Goal: Transaction & Acquisition: Purchase product/service

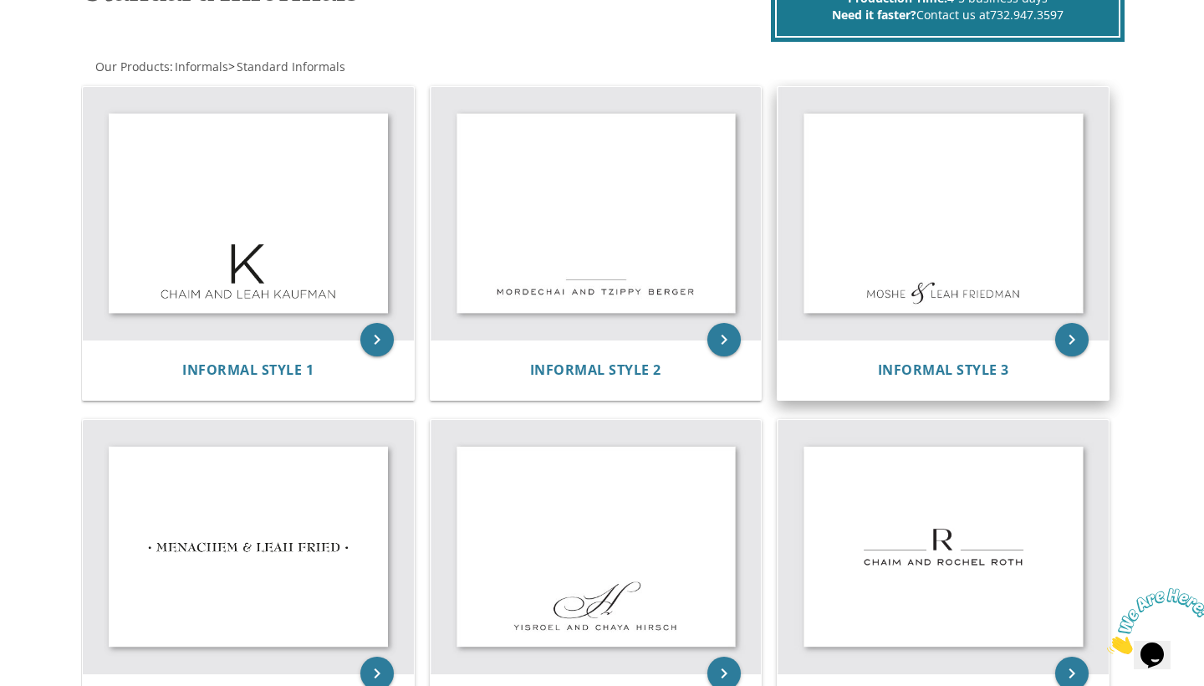
scroll to position [295, 0]
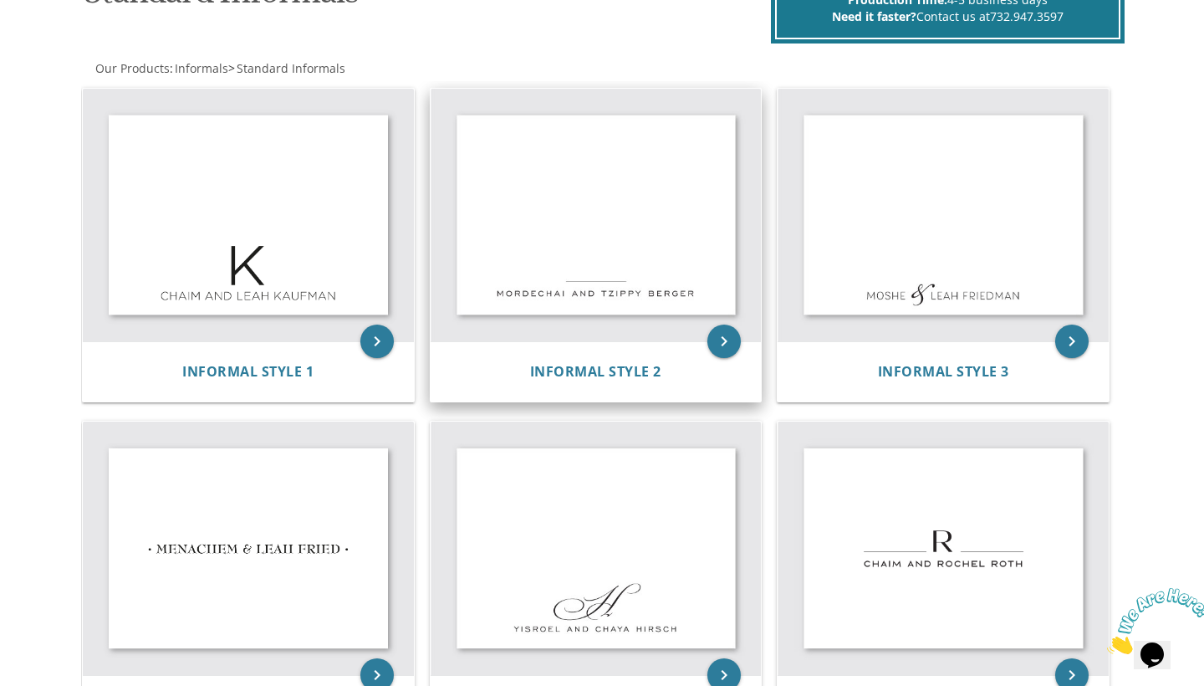
click at [705, 334] on img at bounding box center [596, 215] width 331 height 253
click at [726, 341] on icon "keyboard_arrow_right" at bounding box center [723, 340] width 33 height 33
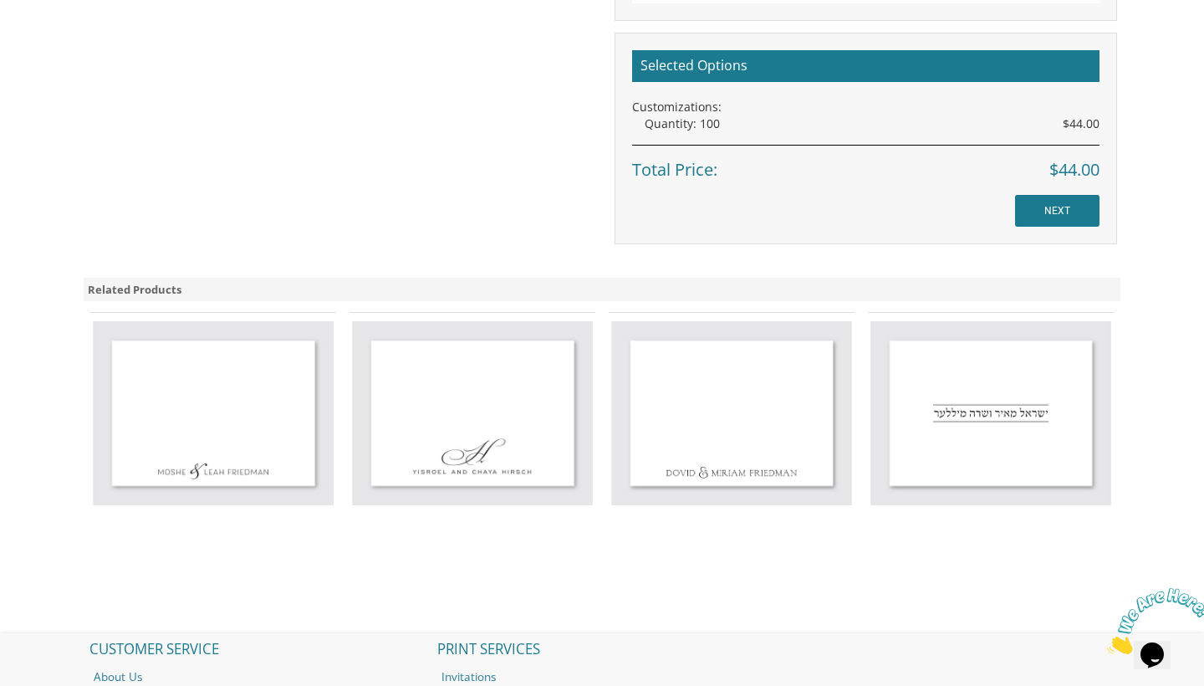
scroll to position [1094, 0]
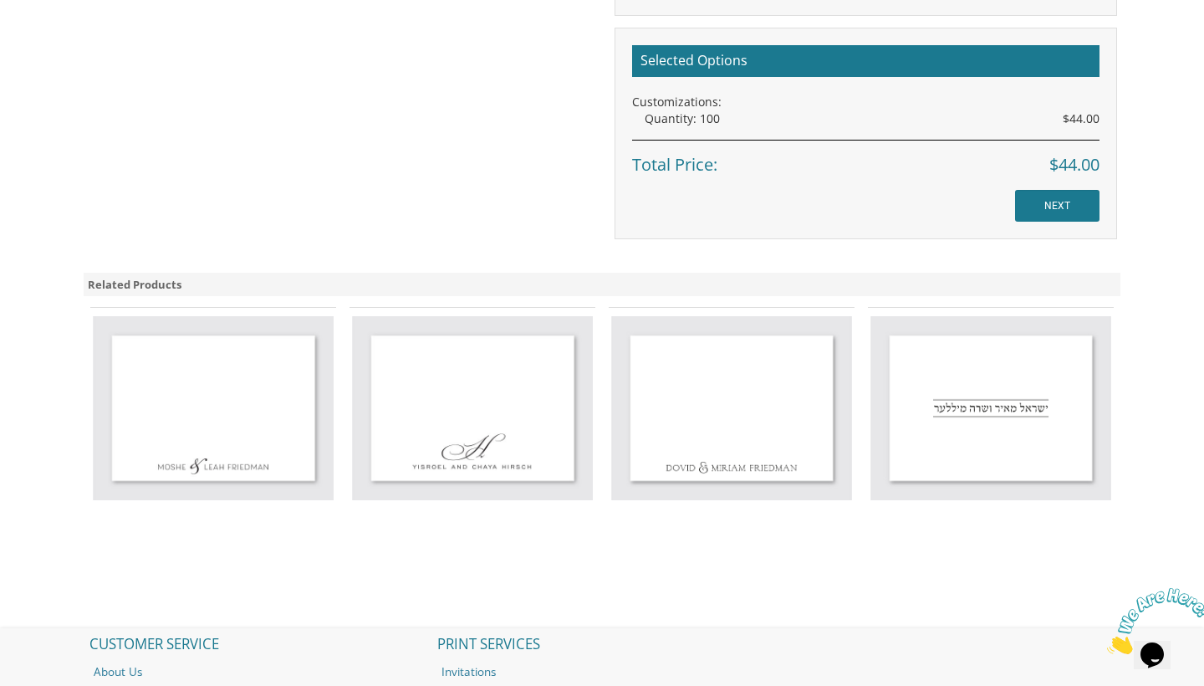
click at [702, 410] on img at bounding box center [731, 408] width 241 height 184
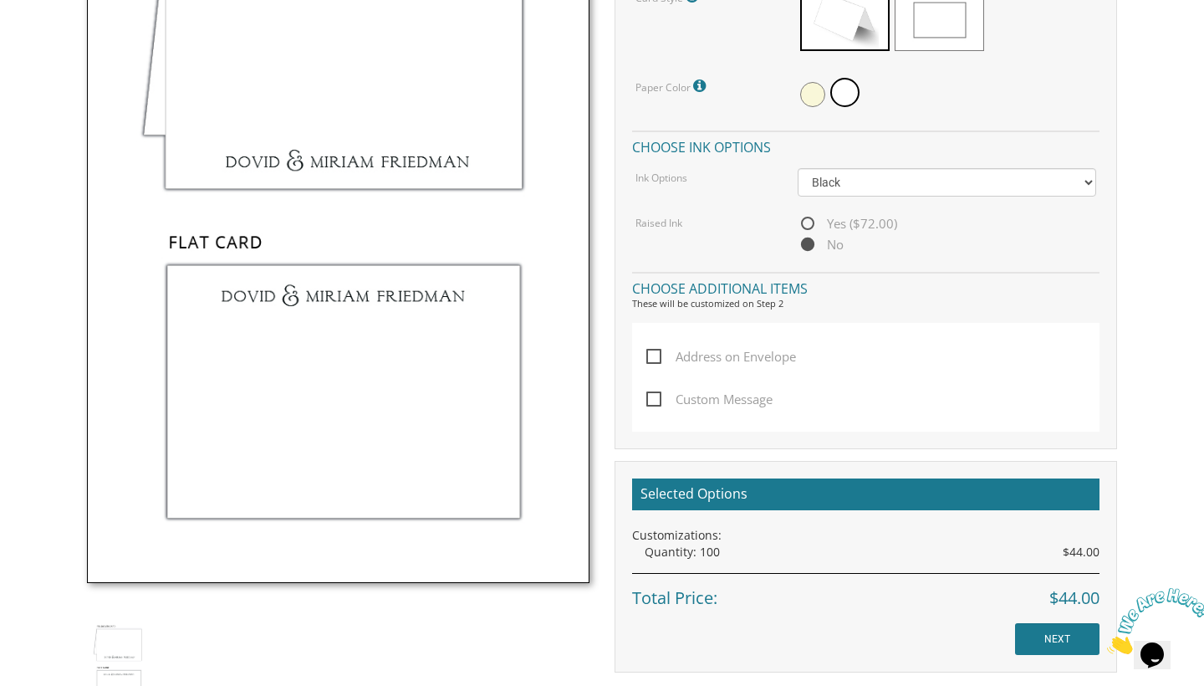
scroll to position [661, 0]
click at [660, 396] on span "Custom Message" at bounding box center [709, 398] width 126 height 21
click at [657, 396] on input "Custom Message" at bounding box center [651, 396] width 11 height 11
click at [658, 390] on span "Custom Message" at bounding box center [709, 398] width 126 height 21
click at [657, 391] on input "Custom Message" at bounding box center [651, 396] width 11 height 11
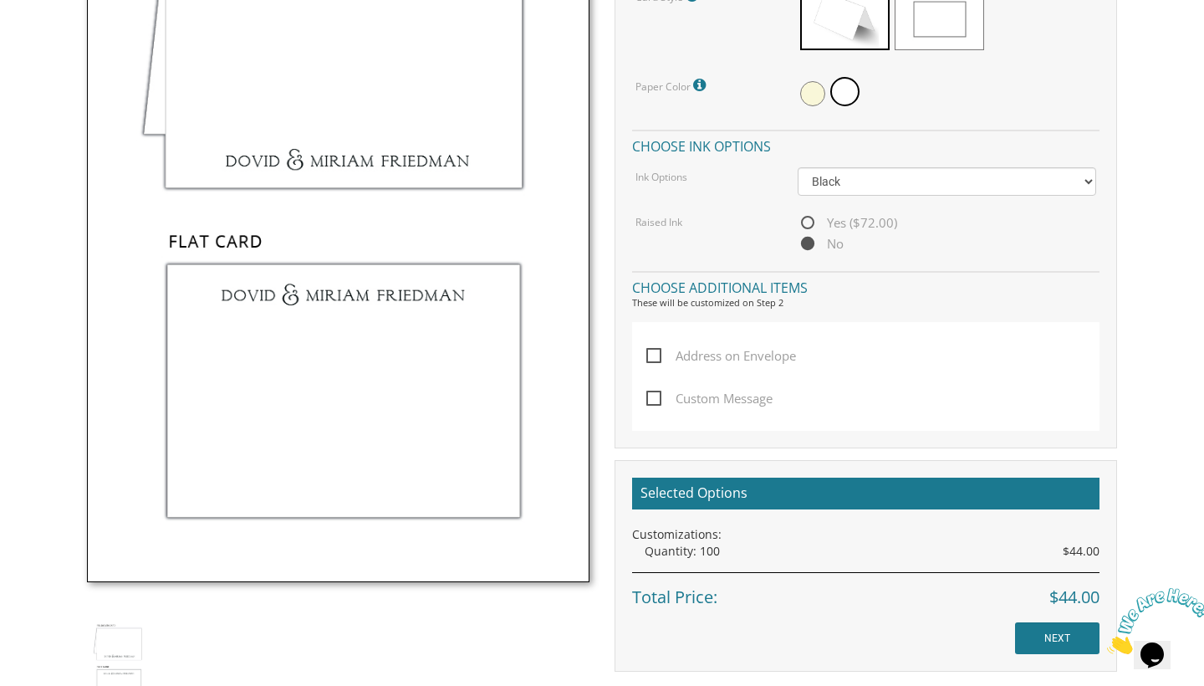
click at [655, 389] on span "Custom Message" at bounding box center [709, 398] width 126 height 21
click at [655, 391] on input "Custom Message" at bounding box center [651, 396] width 11 height 11
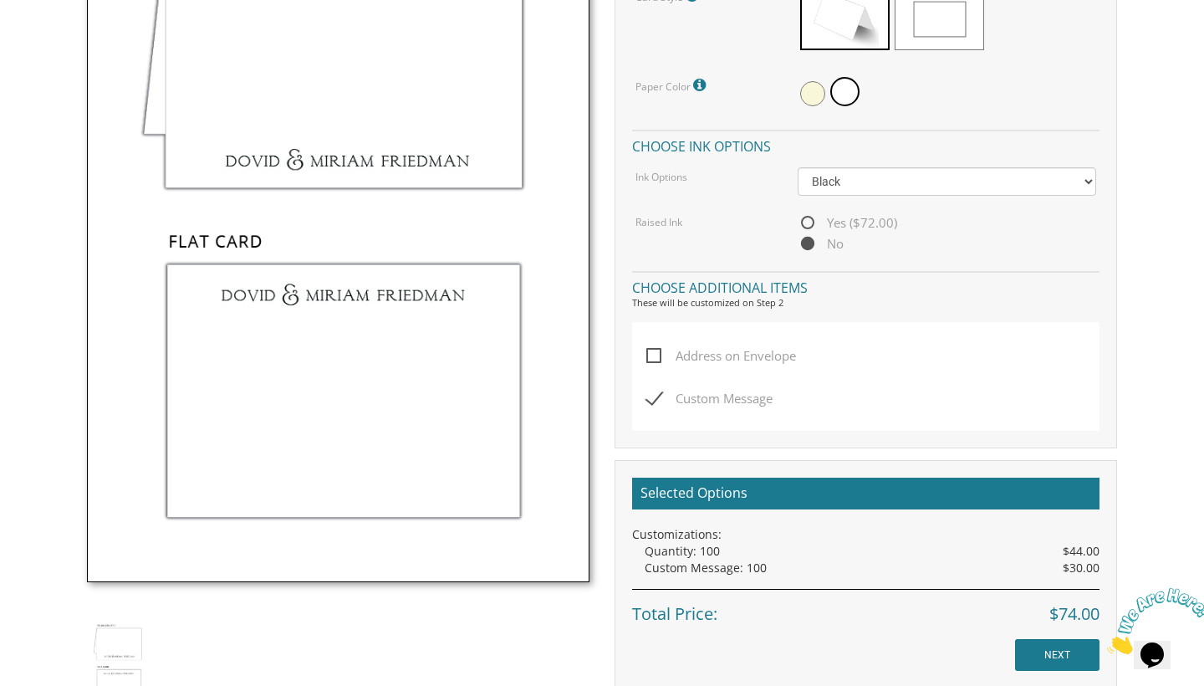
click at [655, 389] on span "Custom Message" at bounding box center [709, 398] width 126 height 21
click at [655, 391] on input "Custom Message" at bounding box center [651, 396] width 11 height 11
checkbox input "false"
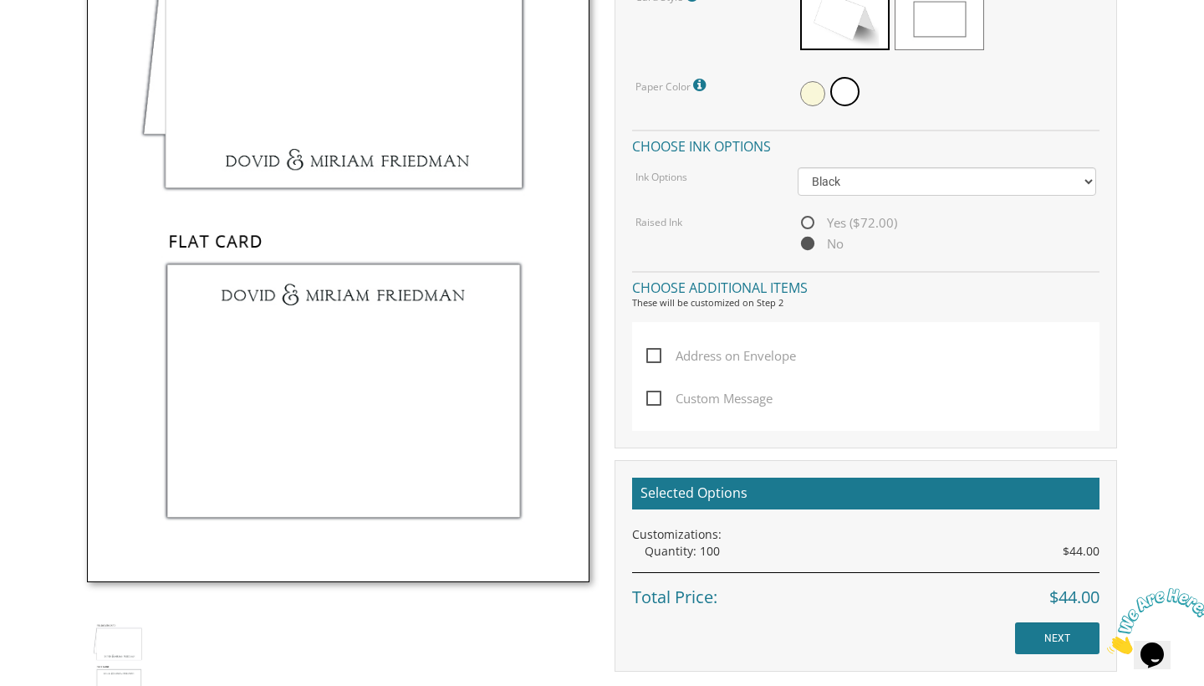
click at [659, 355] on span "Address on Envelope" at bounding box center [721, 355] width 150 height 21
click at [657, 355] on input "Address on Envelope" at bounding box center [651, 354] width 11 height 11
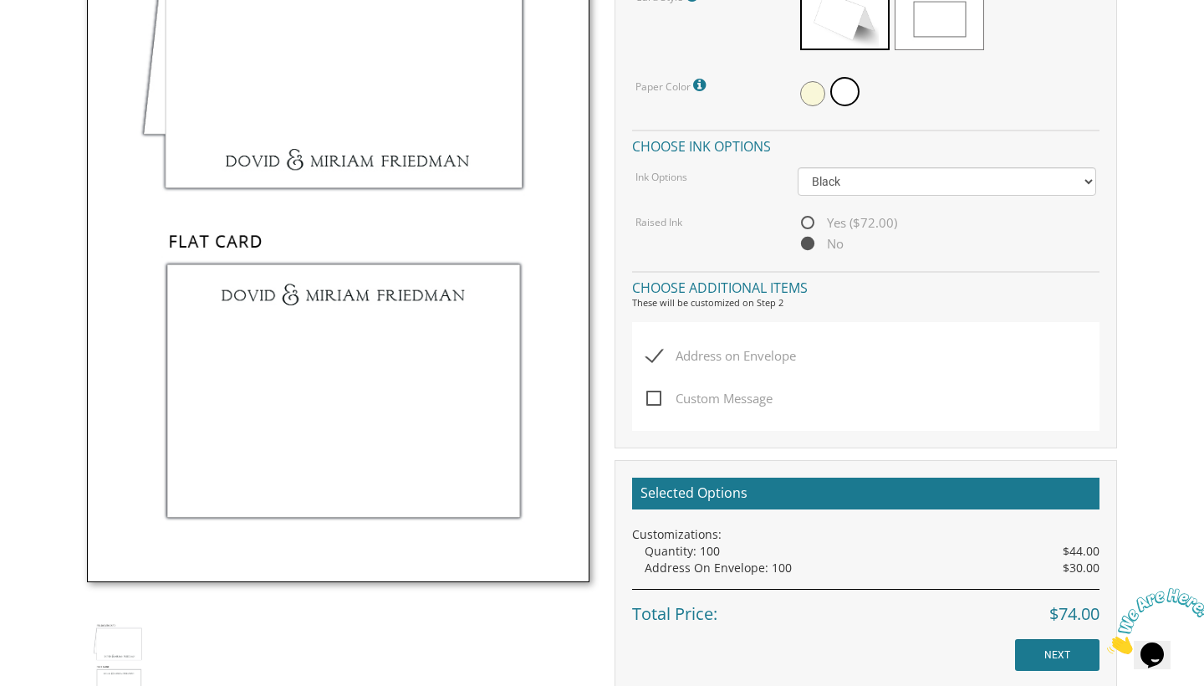
click at [663, 349] on span "Address on Envelope" at bounding box center [721, 355] width 150 height 21
click at [657, 349] on input "Address on Envelope" at bounding box center [651, 354] width 11 height 11
checkbox input "false"
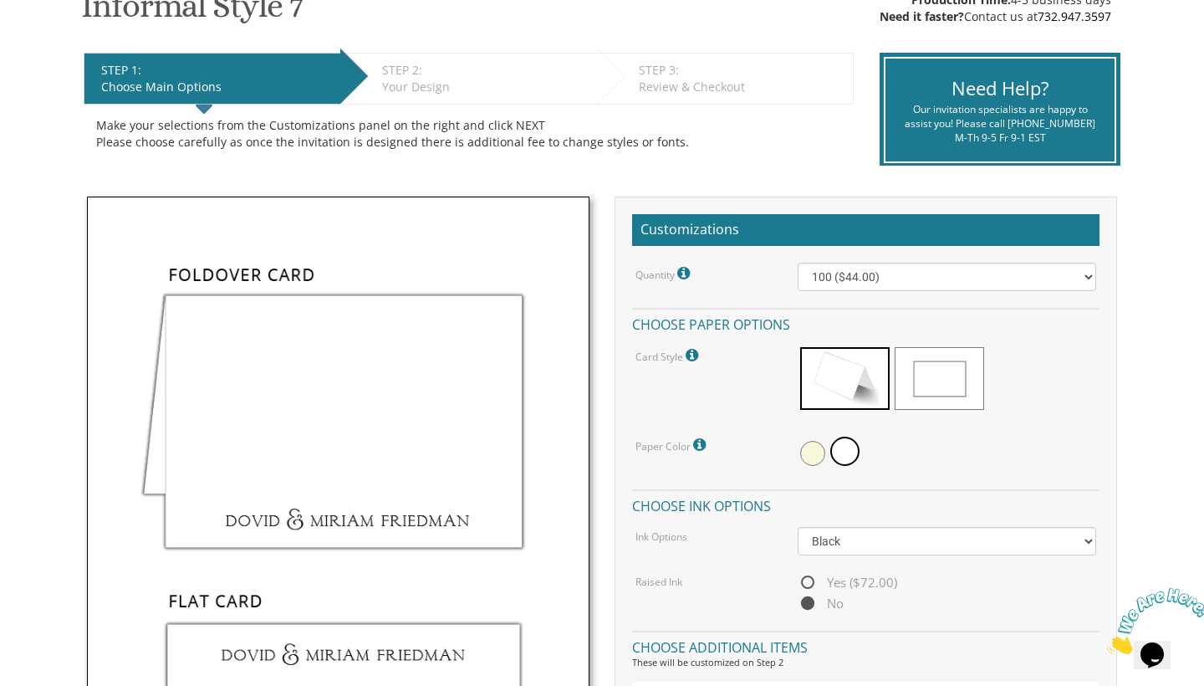
scroll to position [276, 0]
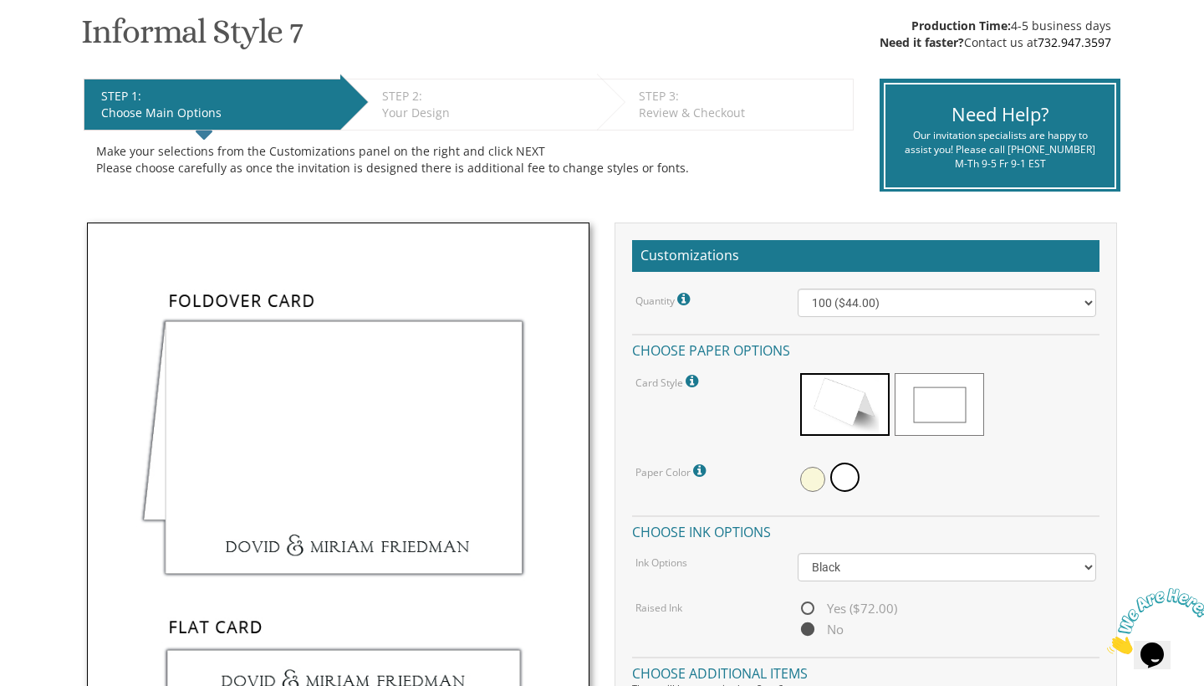
click at [447, 115] on div "Your Design" at bounding box center [485, 113] width 207 height 17
click at [814, 480] on span at bounding box center [812, 479] width 25 height 25
click at [844, 476] on span at bounding box center [846, 479] width 25 height 25
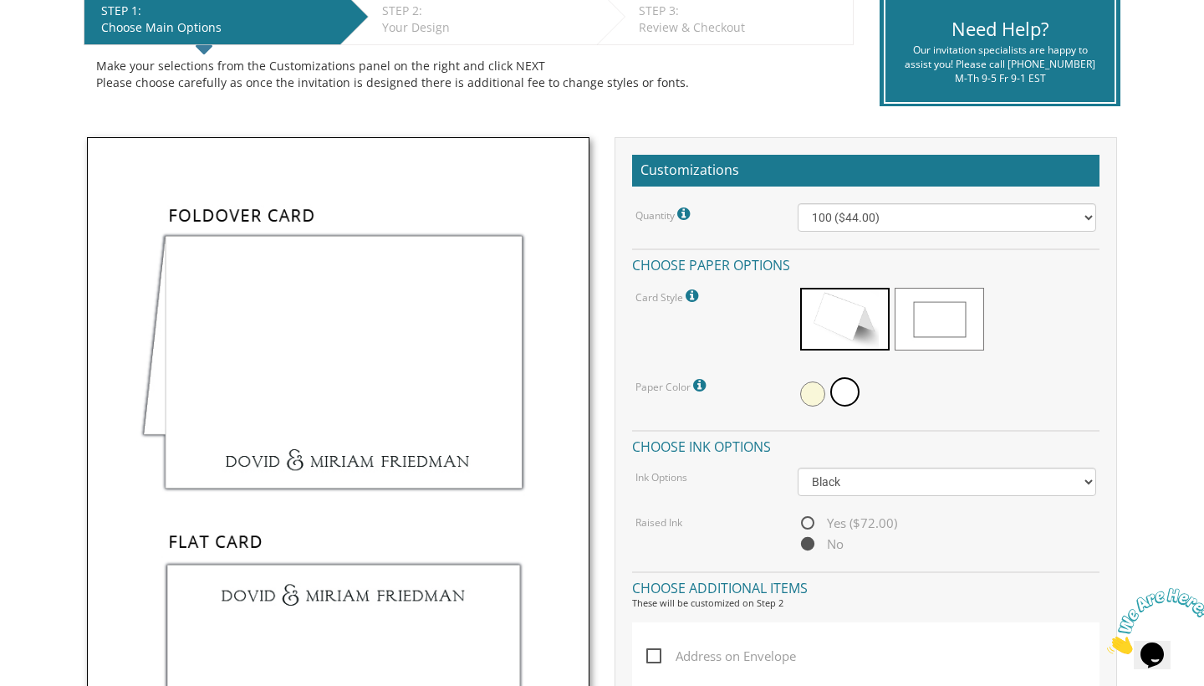
scroll to position [362, 0]
